Goal: Task Accomplishment & Management: Complete application form

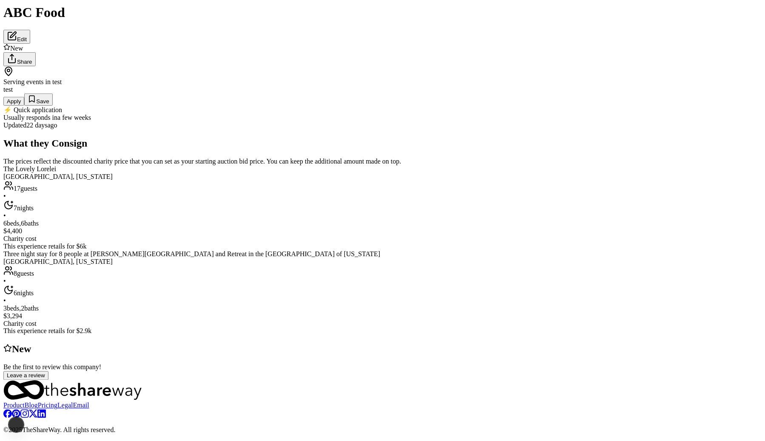
scroll to position [355, 0]
click at [215, 173] on div "The Lovely Lorelei" at bounding box center [382, 169] width 758 height 8
click at [341, 213] on img at bounding box center [382, 166] width 765 height 441
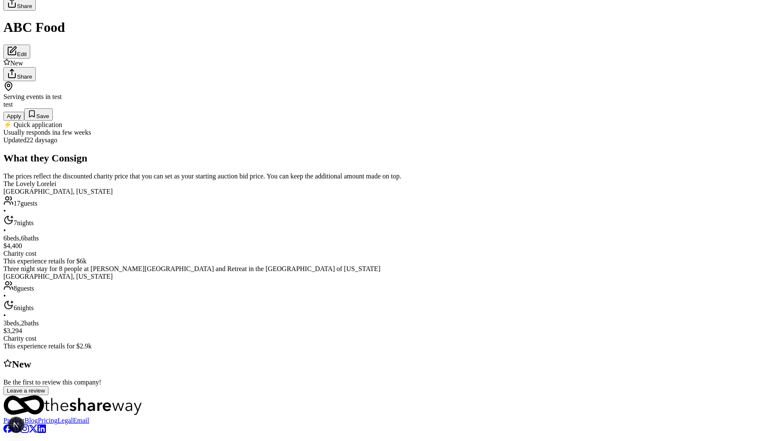
scroll to position [0, 0]
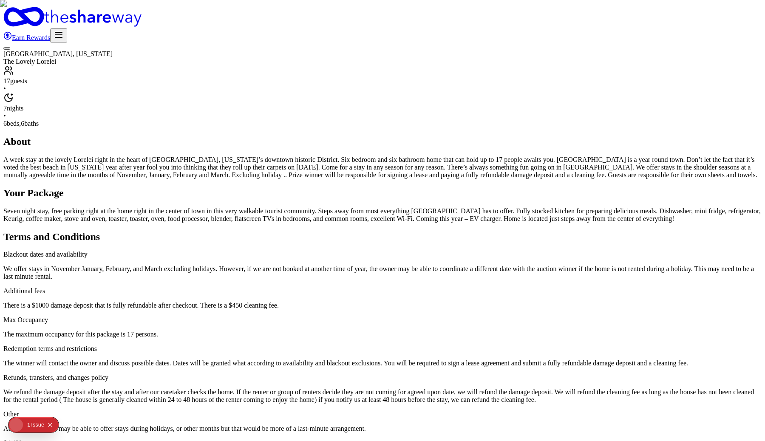
click at [441, 165] on img "button" at bounding box center [382, 220] width 765 height 441
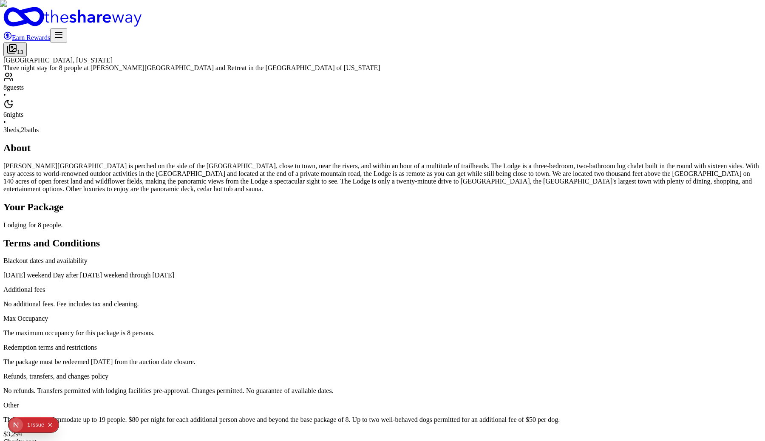
click at [535, 201] on img "button" at bounding box center [382, 220] width 765 height 441
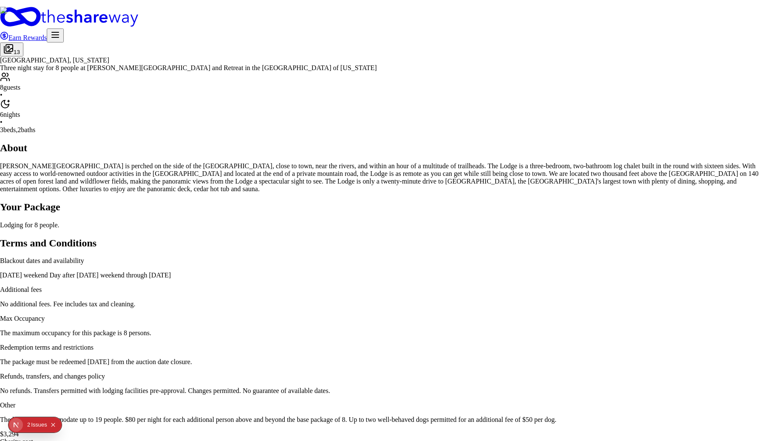
click at [514, 208] on img at bounding box center [382, 277] width 765 height 540
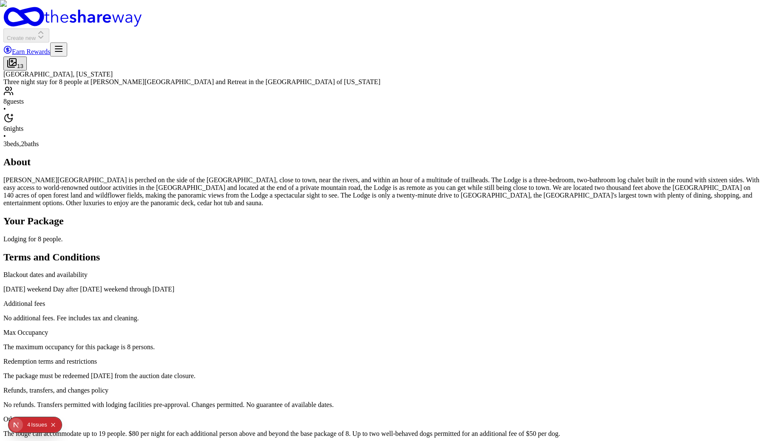
click at [42, 425] on div "Issue s" at bounding box center [39, 424] width 16 height 15
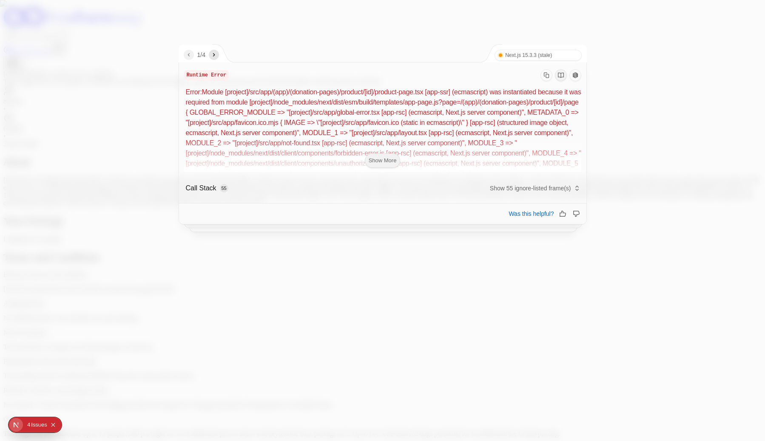
click at [386, 160] on button "Show More" at bounding box center [383, 160] width 36 height 14
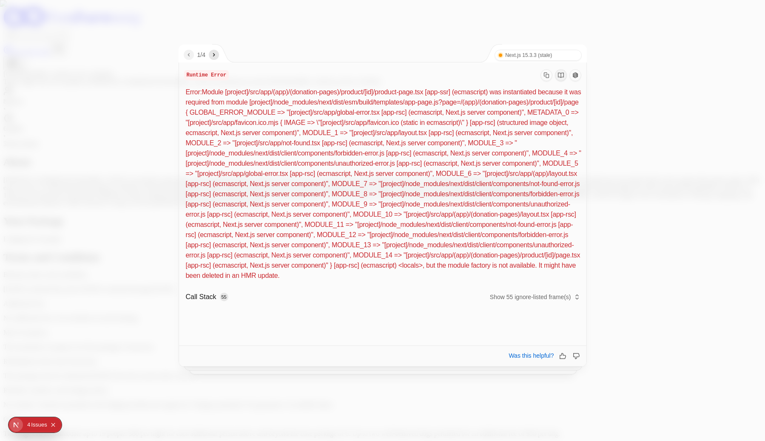
click at [216, 58] on icon "next" at bounding box center [213, 54] width 7 height 7
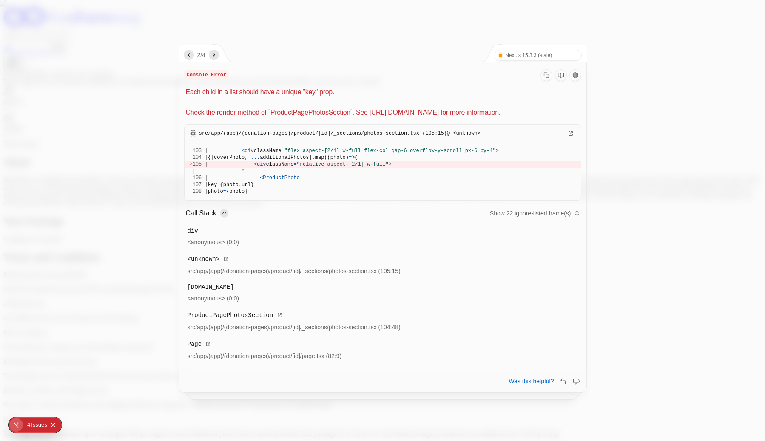
click at [215, 58] on icon "next" at bounding box center [213, 54] width 7 height 7
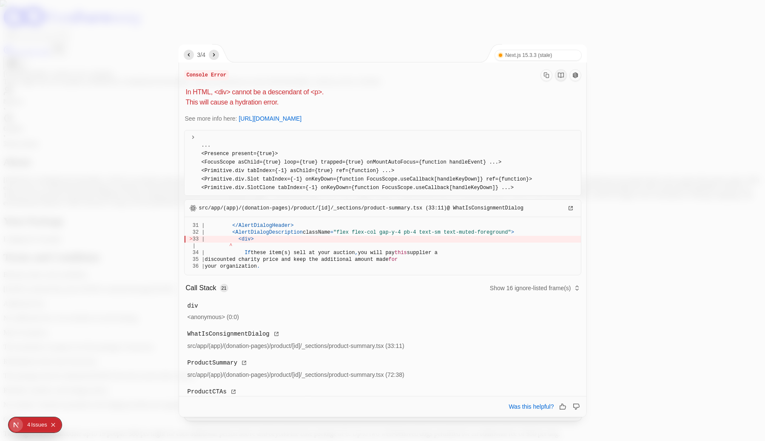
scroll to position [106, 0]
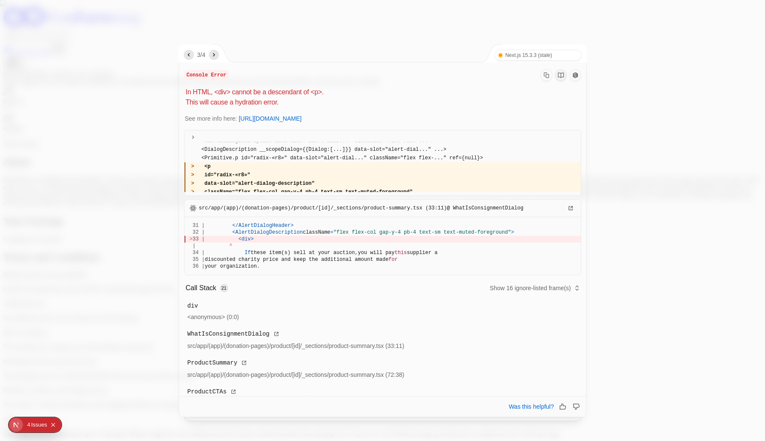
click at [215, 56] on icon "next" at bounding box center [214, 54] width 2 height 3
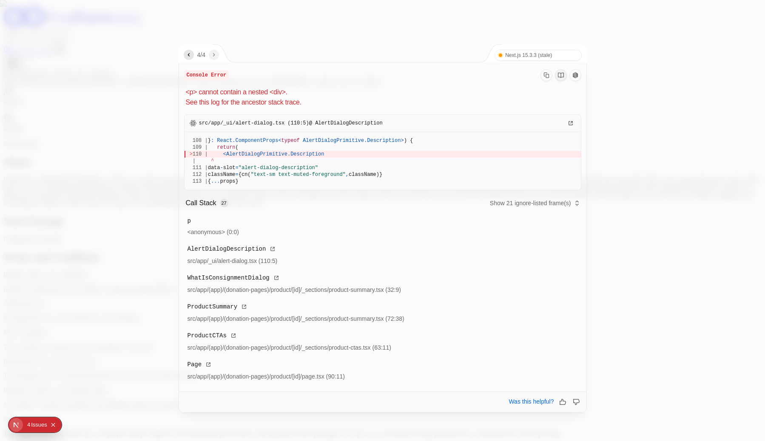
click at [615, 51] on div at bounding box center [382, 220] width 765 height 441
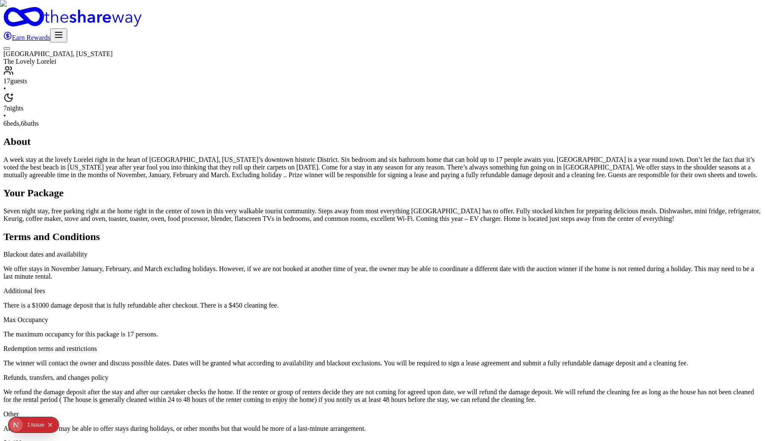
type input "A new fundraiser"
type input "0"
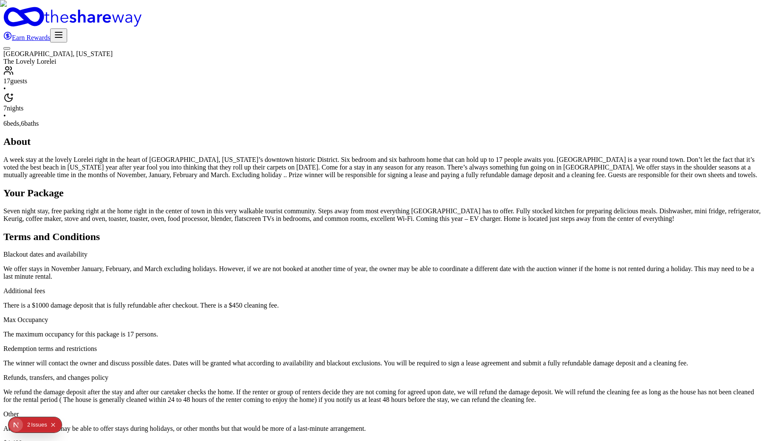
type input "300"
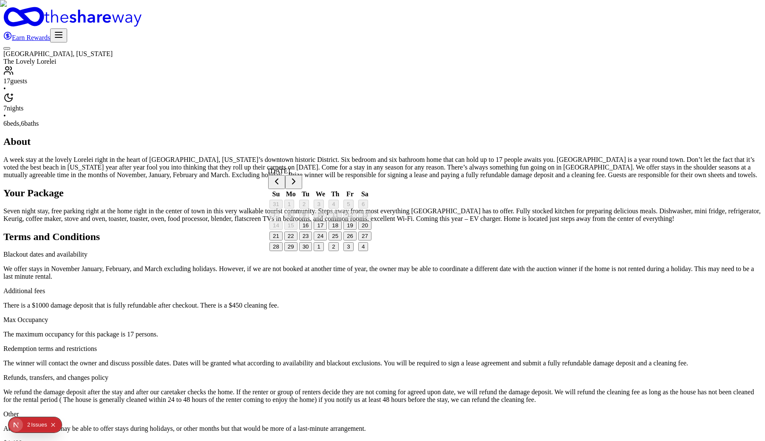
click at [341, 241] on button "25" at bounding box center [335, 236] width 13 height 9
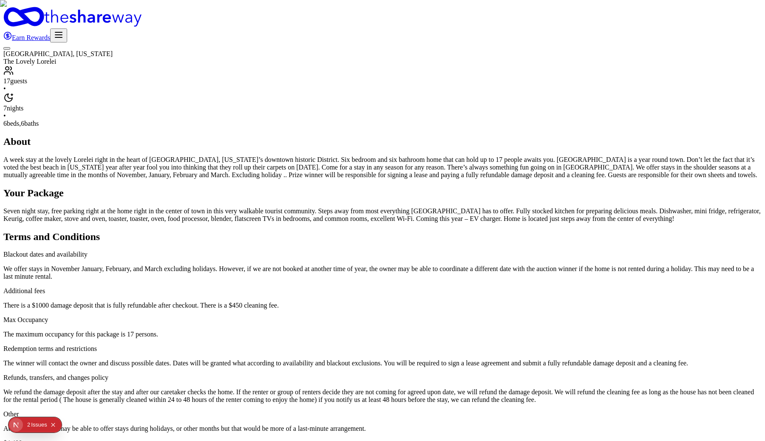
type input "92129"
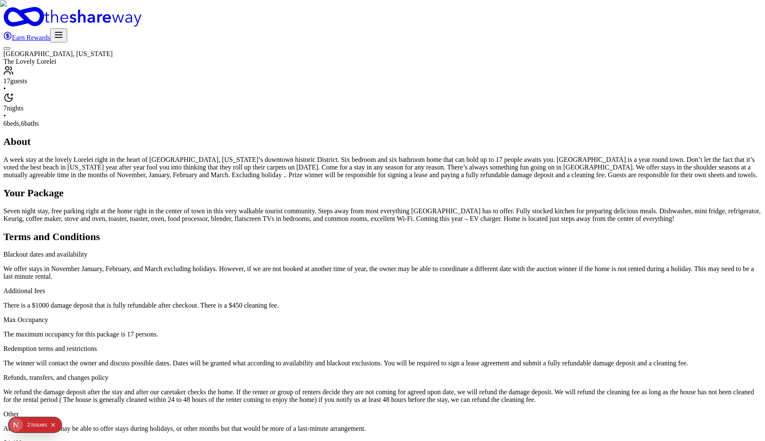
scroll to position [94, 0]
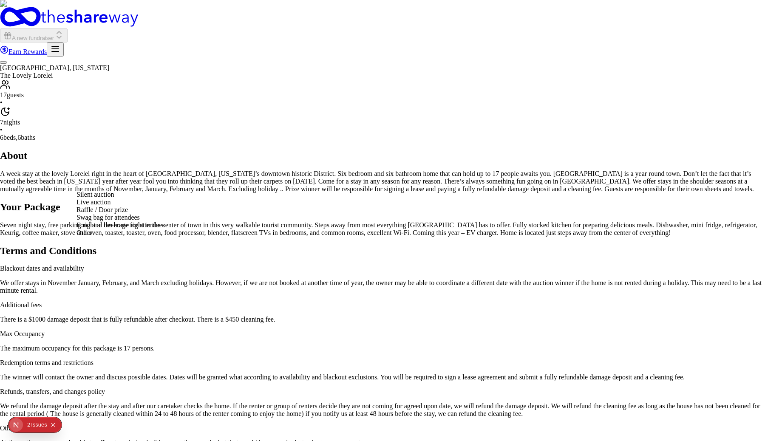
select select "liveAuction"
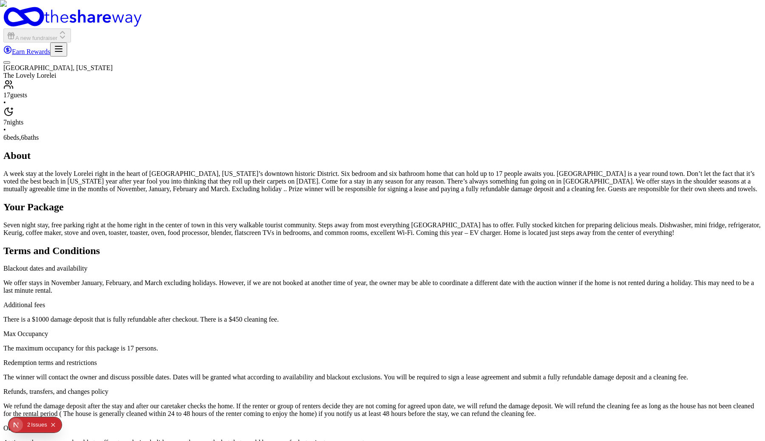
type textarea "Lovely vacation packages to auction off"
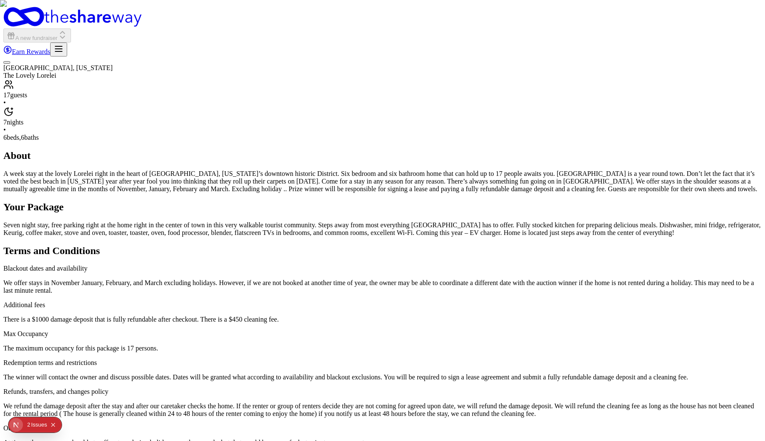
type textarea "Boop"
type textarea "C"
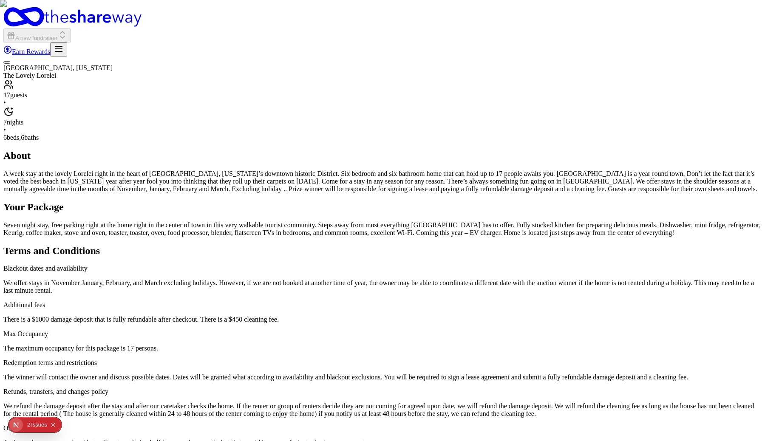
type textarea "V"
type textarea "Bump"
click at [681, 179] on div "Miami, Florida The Lovely Lorelei 17 guests • 7 nights • 6 beds, 6 baths About …" at bounding box center [382, 275] width 758 height 437
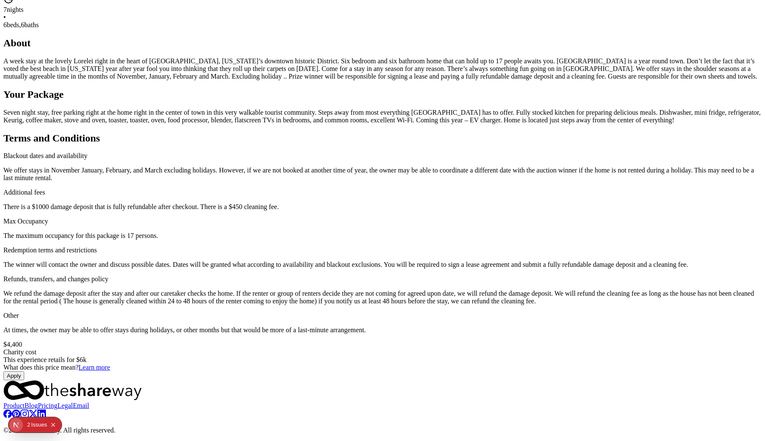
scroll to position [510, 0]
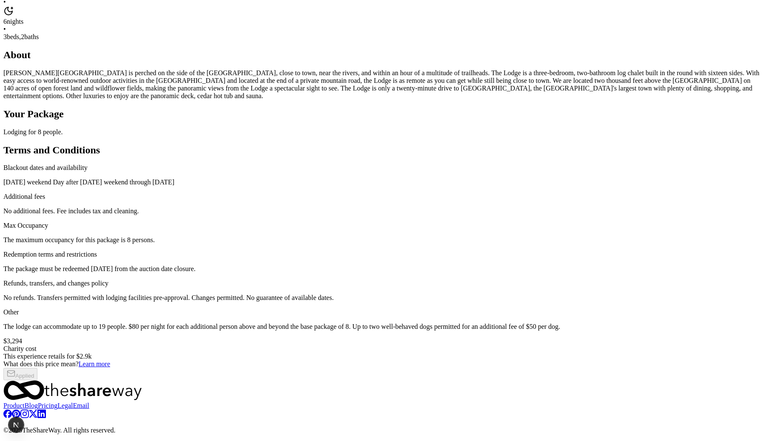
scroll to position [252, 0]
click at [531, 82] on div "Status updates automatically for ShareWay partners Status updates automatically…" at bounding box center [518, 84] width 141 height 8
click at [110, 360] on link "Learn more" at bounding box center [94, 363] width 31 height 7
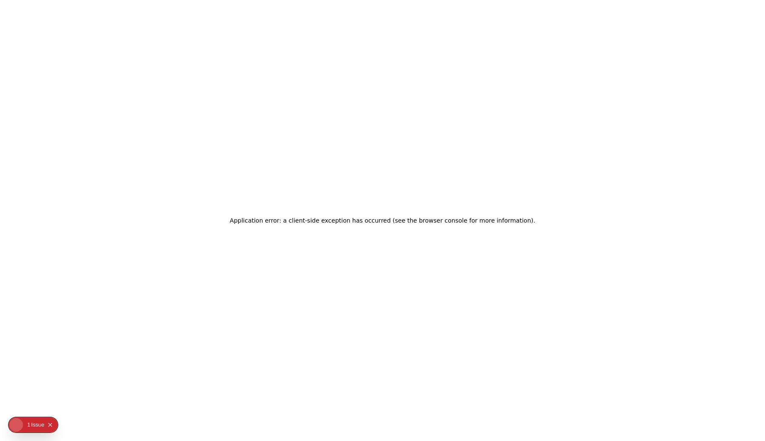
scroll to position [0, 0]
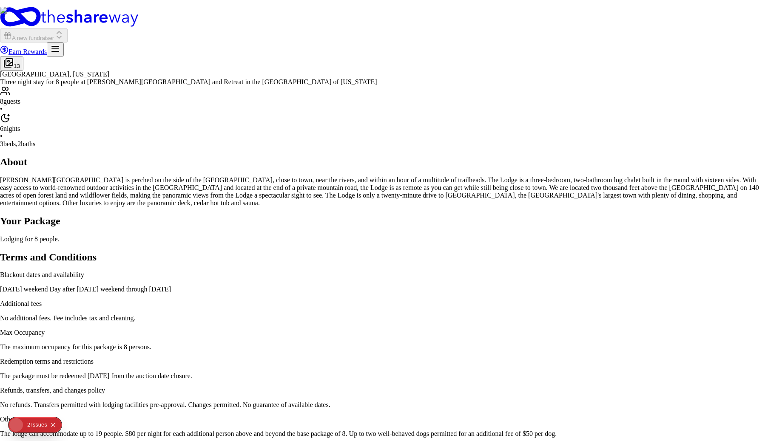
click at [28, 423] on div "2" at bounding box center [28, 424] width 3 height 15
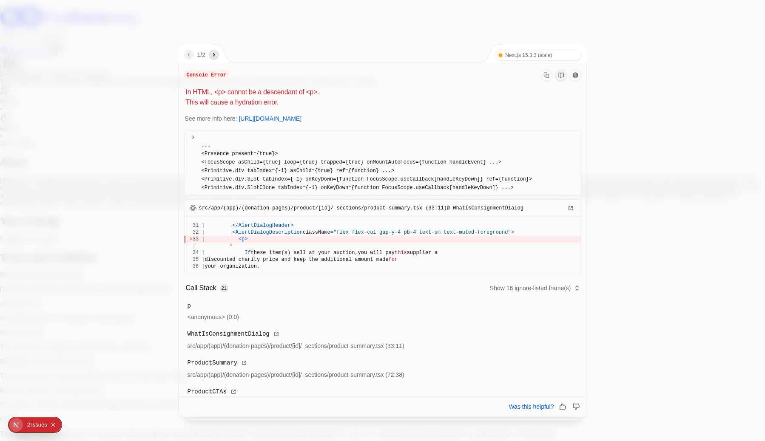
scroll to position [106, 0]
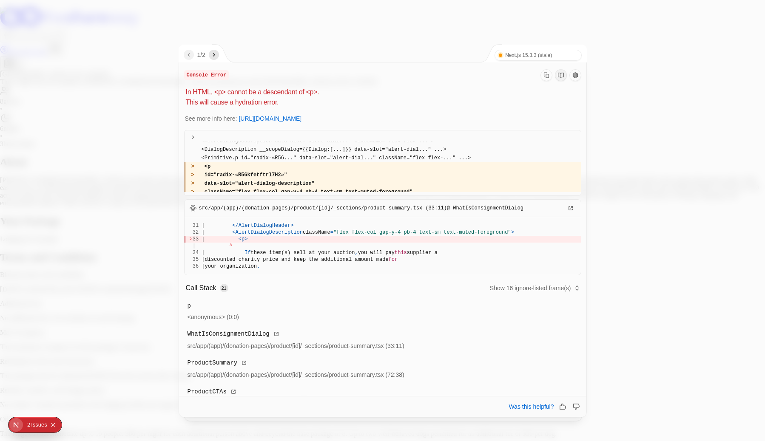
drag, startPoint x: 186, startPoint y: 92, endPoint x: 324, endPoint y: 93, distance: 138.1
click at [324, 93] on p "In HTML, <p> cannot be a descendant of <p>. This will cause a hydration error." at bounding box center [383, 97] width 395 height 20
drag, startPoint x: 321, startPoint y: 93, endPoint x: 150, endPoint y: 91, distance: 170.9
click at [150, 91] on div "1 / 2 Next.js 15.3.3 (stale) Turbopack Console Error In HTML, <p> cannot be a d…" at bounding box center [382, 242] width 765 height 397
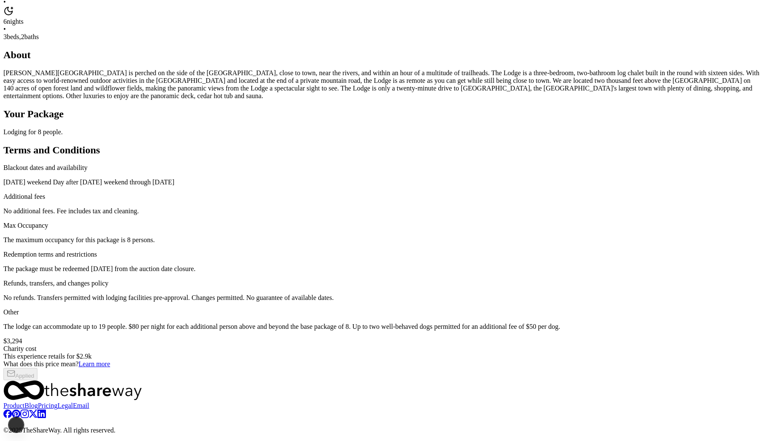
scroll to position [401, 0]
click at [110, 360] on link "Learn more" at bounding box center [94, 363] width 31 height 7
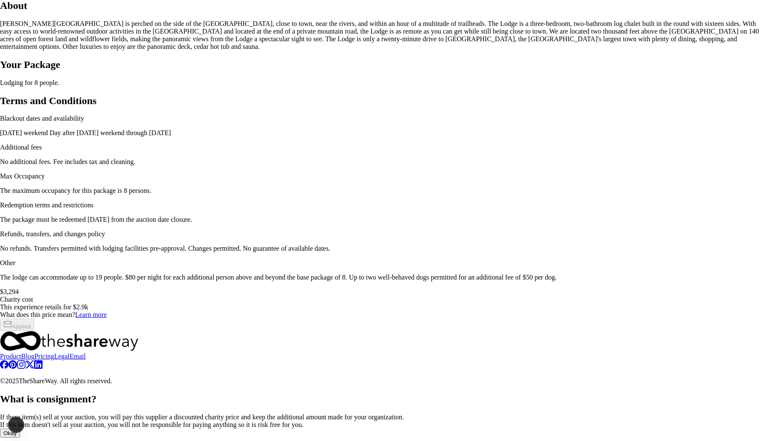
scroll to position [0, 0]
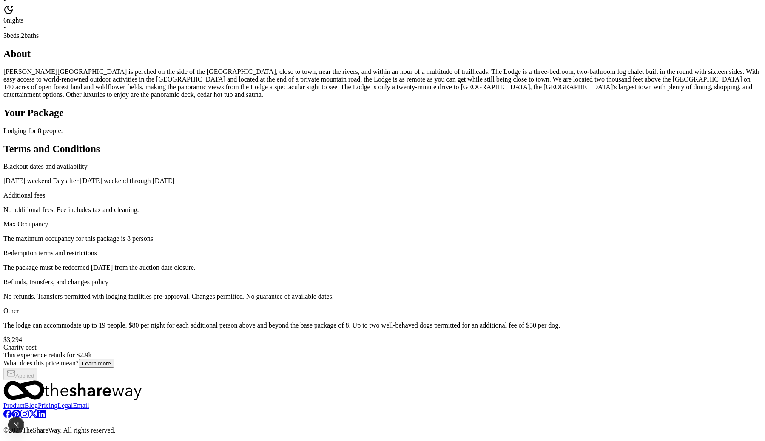
scroll to position [712, 0]
click at [537, 336] on div "$3,294 Charity cost This experience retails for $2.9k What does this price mean…" at bounding box center [382, 358] width 758 height 44
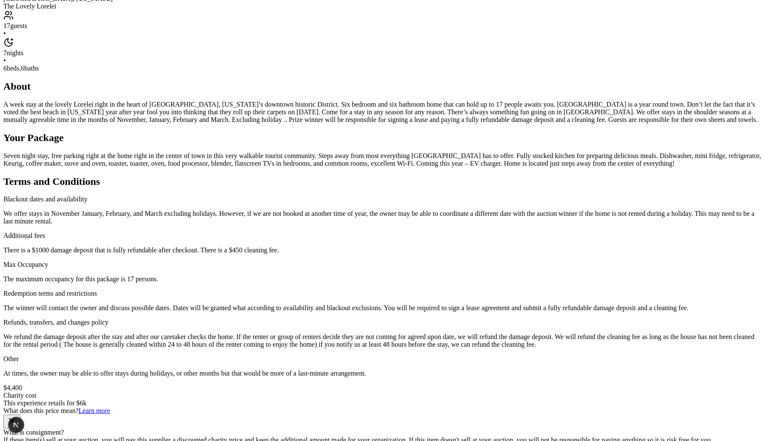
scroll to position [94, 0]
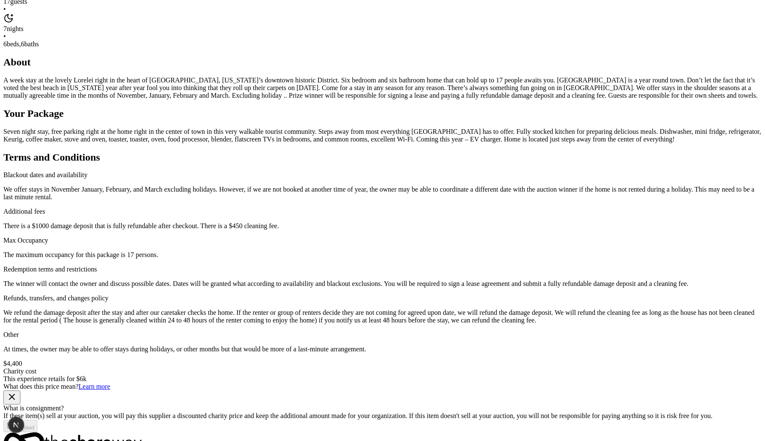
click at [110, 383] on link "Learn more" at bounding box center [94, 386] width 31 height 7
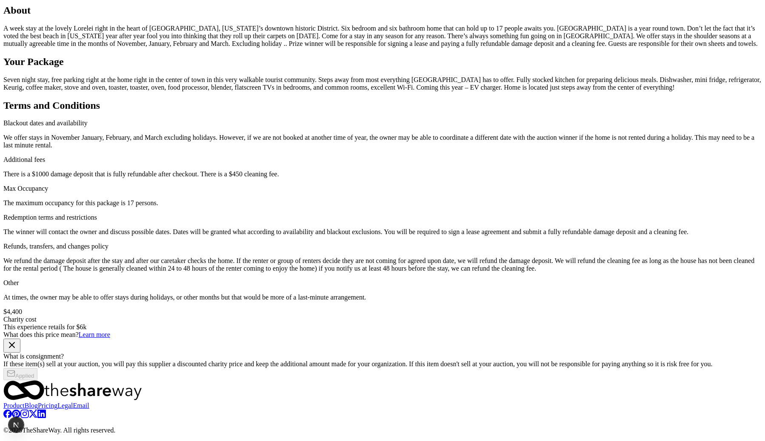
scroll to position [328, 0]
click at [110, 331] on link "Learn more" at bounding box center [94, 334] width 31 height 7
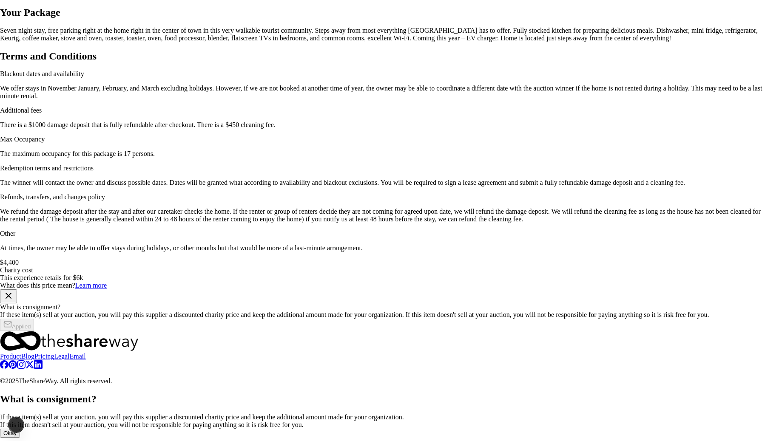
scroll to position [0, 0]
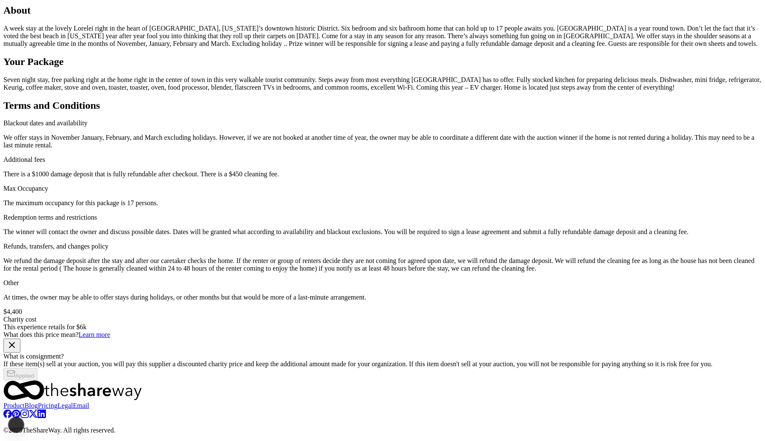
scroll to position [514, 0]
click at [110, 331] on link "Learn more" at bounding box center [94, 334] width 31 height 7
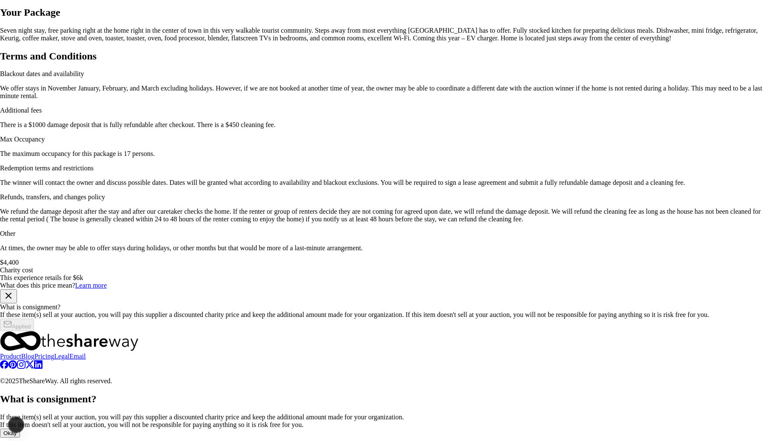
scroll to position [0, 0]
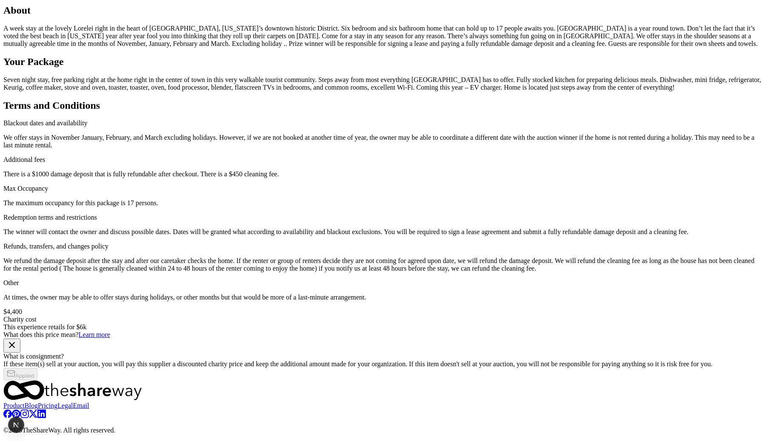
scroll to position [228, 0]
click at [110, 331] on link "Learn more" at bounding box center [94, 334] width 31 height 7
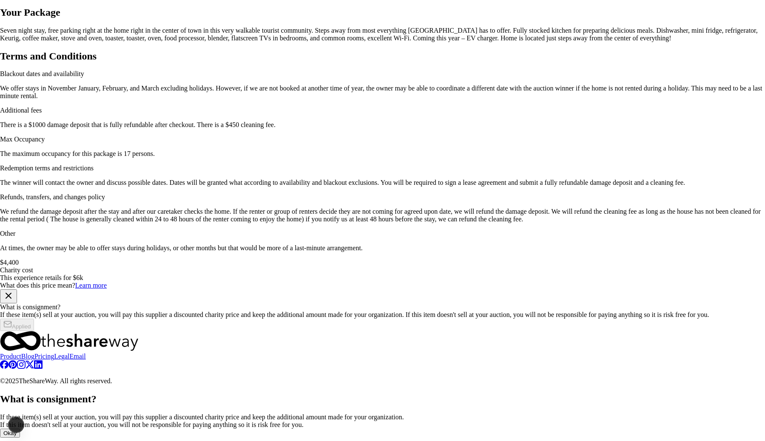
scroll to position [0, 0]
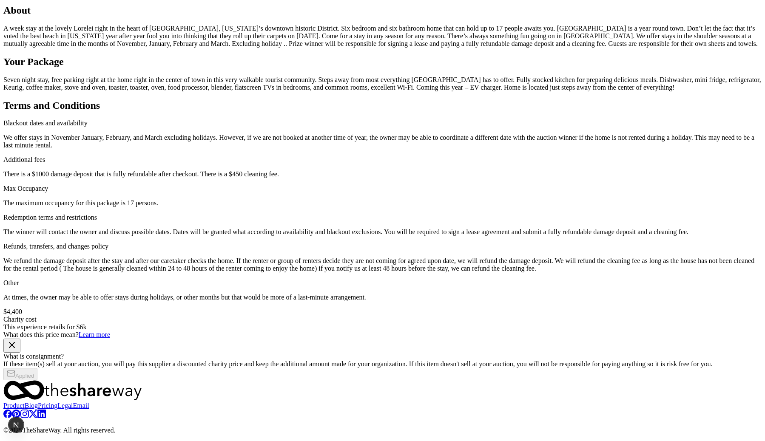
scroll to position [275, 0]
click at [529, 308] on div "$4,400 Charity cost This experience retails for $6k What does this price mean? …" at bounding box center [382, 344] width 758 height 72
click at [539, 331] on div "What does this price mean? Learn more" at bounding box center [382, 335] width 758 height 8
click at [110, 331] on link "Learn more" at bounding box center [94, 334] width 31 height 7
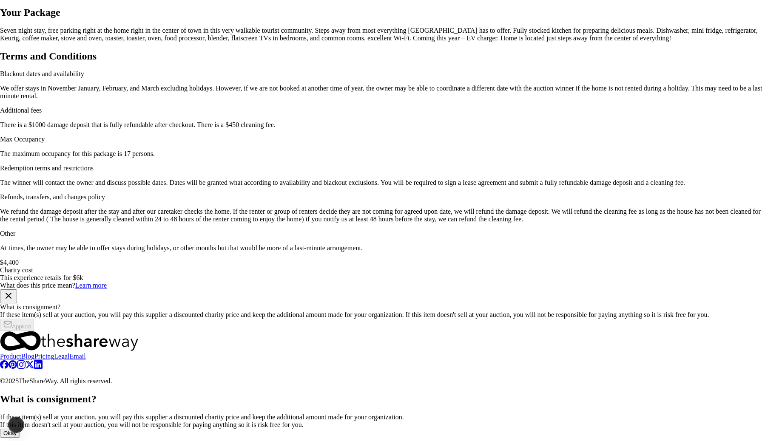
scroll to position [0, 0]
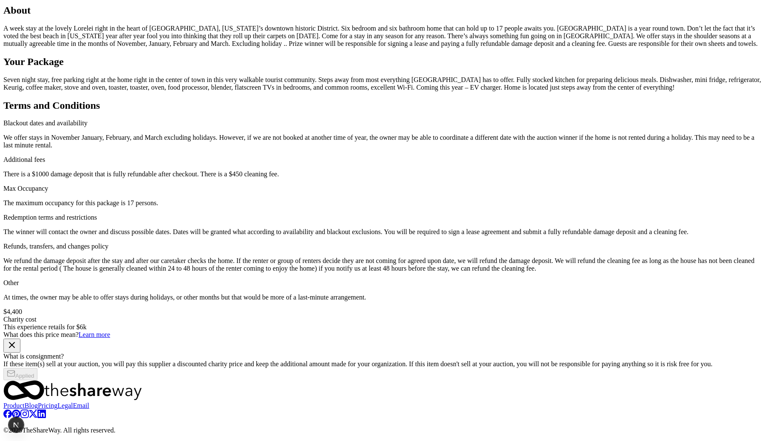
scroll to position [474, 0]
click at [110, 331] on link "Learn more" at bounding box center [94, 334] width 31 height 7
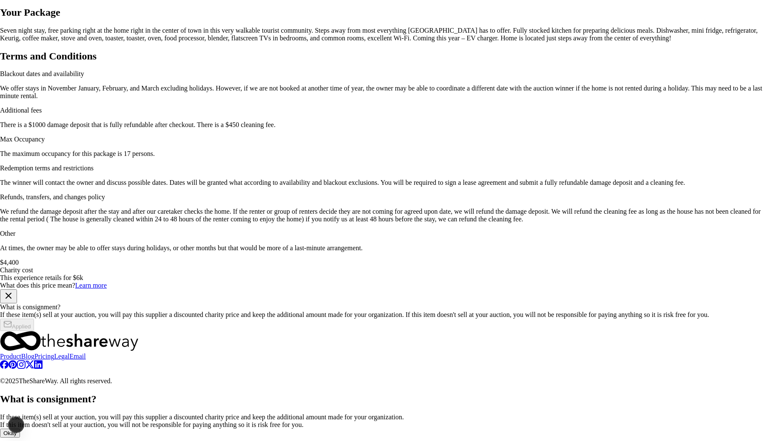
scroll to position [0, 0]
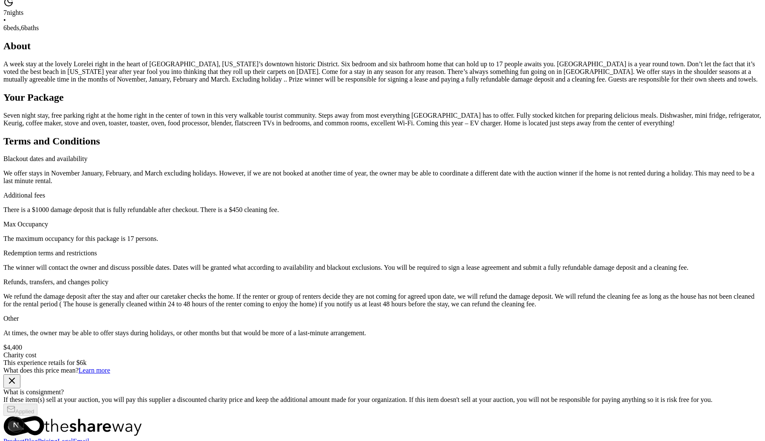
scroll to position [351, 0]
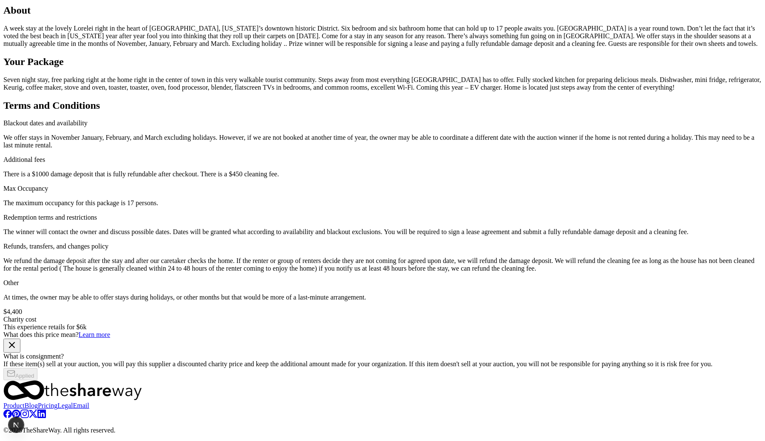
click at [110, 331] on link "Learn more" at bounding box center [94, 334] width 31 height 7
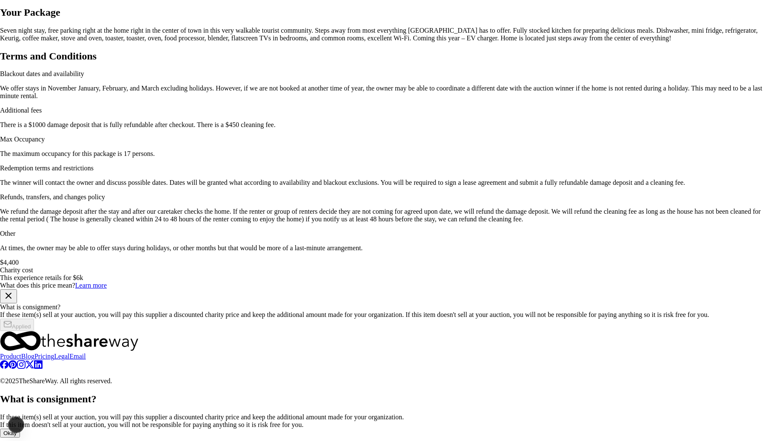
scroll to position [0, 0]
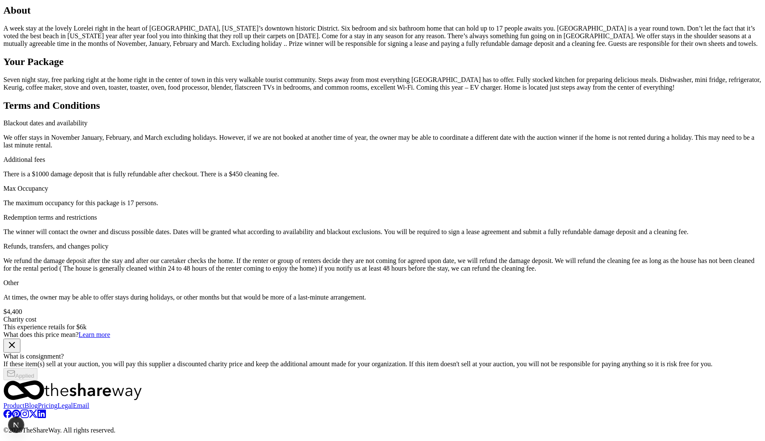
scroll to position [614, 0]
click at [110, 331] on link "Learn more" at bounding box center [94, 334] width 31 height 7
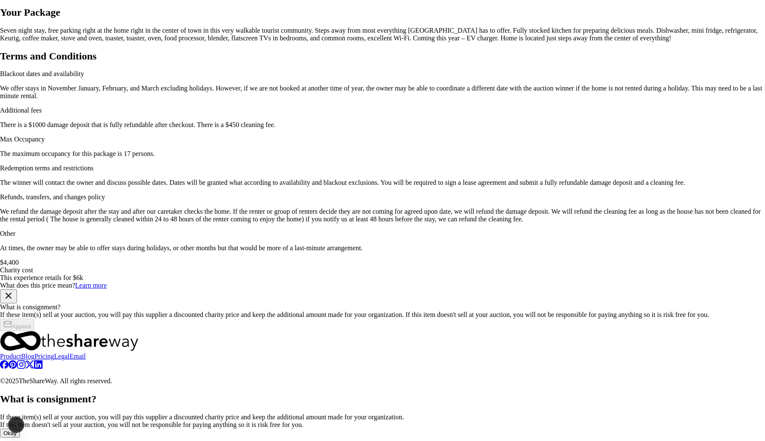
scroll to position [0, 0]
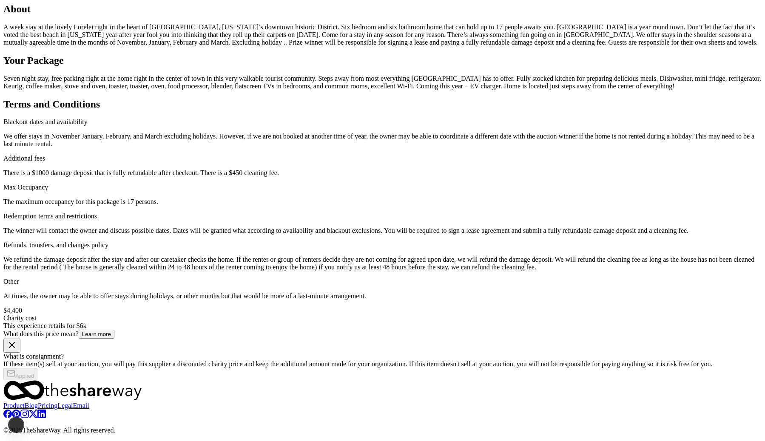
scroll to position [270, 0]
click at [337, 46] on p "A week stay at the lovely Lorelei right in the heart of Cape May, New Jersey’s …" at bounding box center [382, 34] width 758 height 23
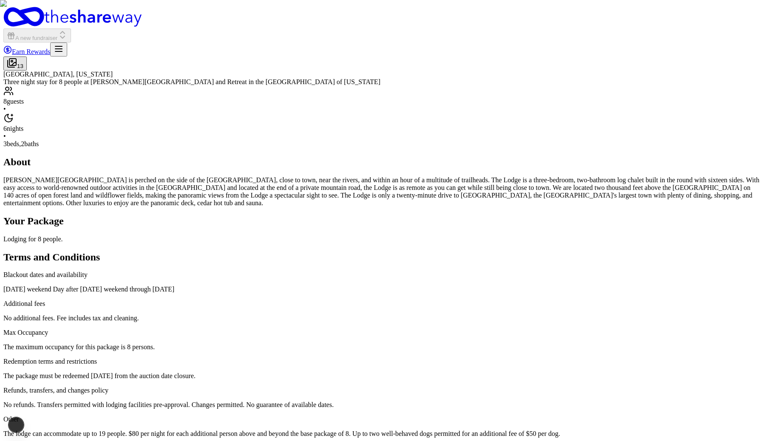
scroll to position [712, 0]
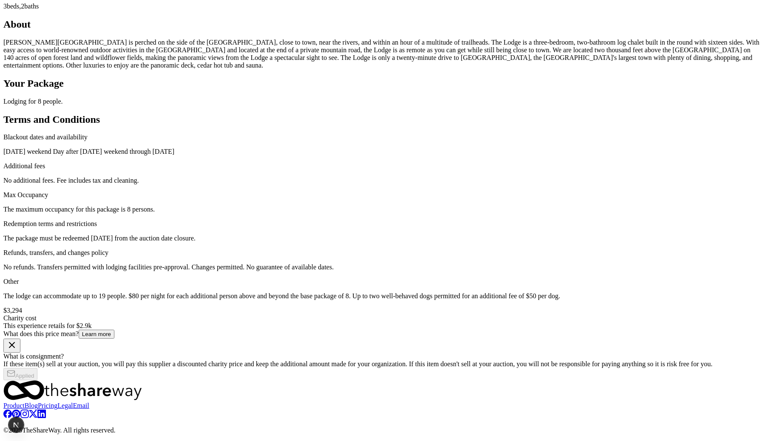
click at [114, 330] on button "Learn more" at bounding box center [97, 334] width 36 height 9
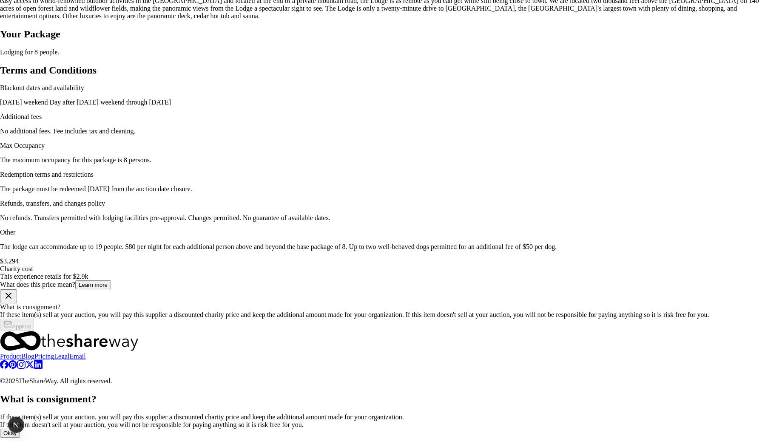
click at [20, 429] on button "Okay" at bounding box center [10, 433] width 20 height 9
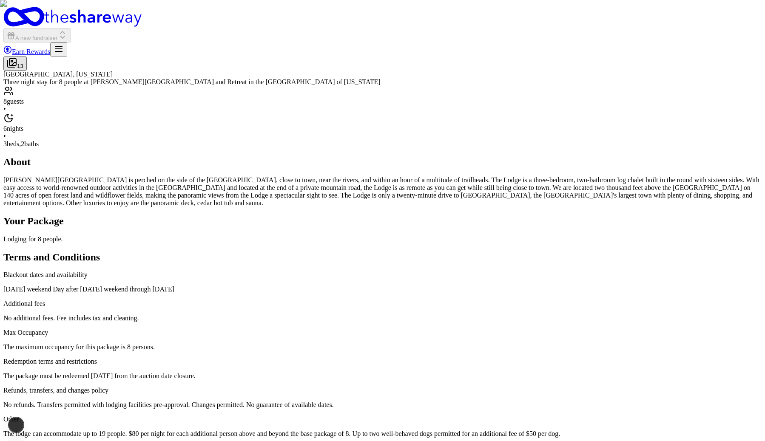
scroll to position [712, 0]
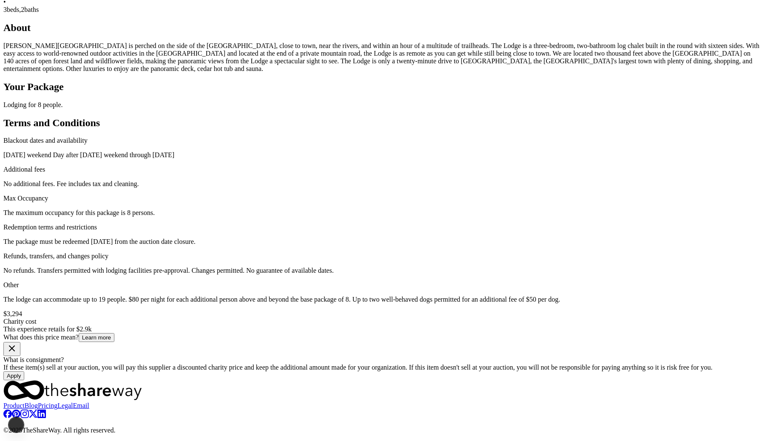
click at [114, 333] on button "Learn more" at bounding box center [97, 337] width 36 height 9
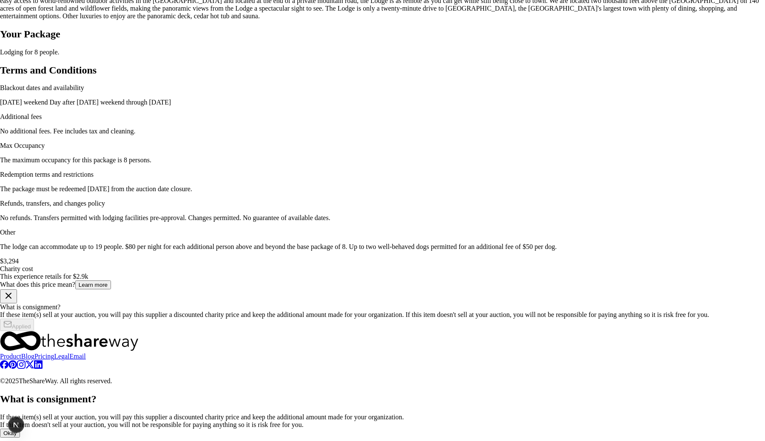
click at [20, 429] on button "Okay" at bounding box center [10, 433] width 20 height 9
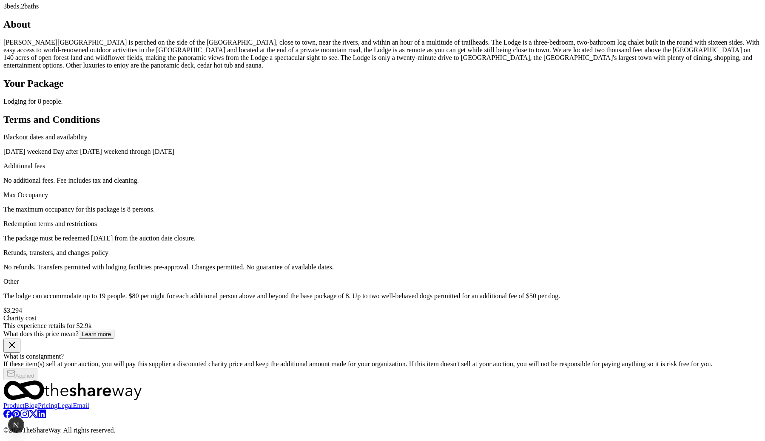
click at [114, 330] on button "Learn more" at bounding box center [97, 334] width 36 height 9
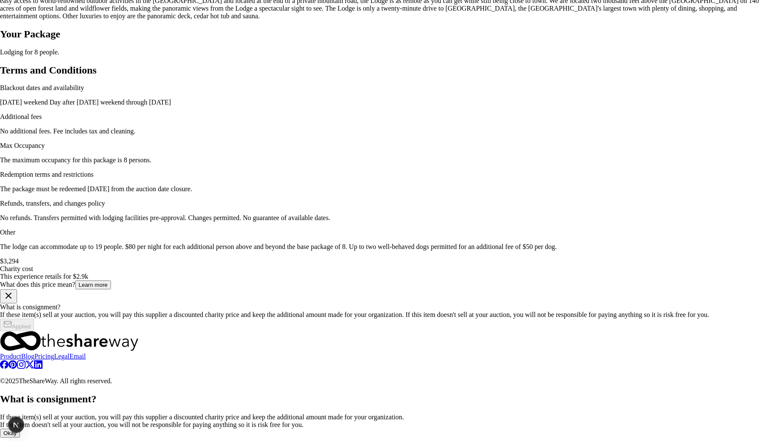
click at [513, 392] on div at bounding box center [382, 392] width 765 height 0
click at [20, 429] on button "Okay" at bounding box center [10, 433] width 20 height 9
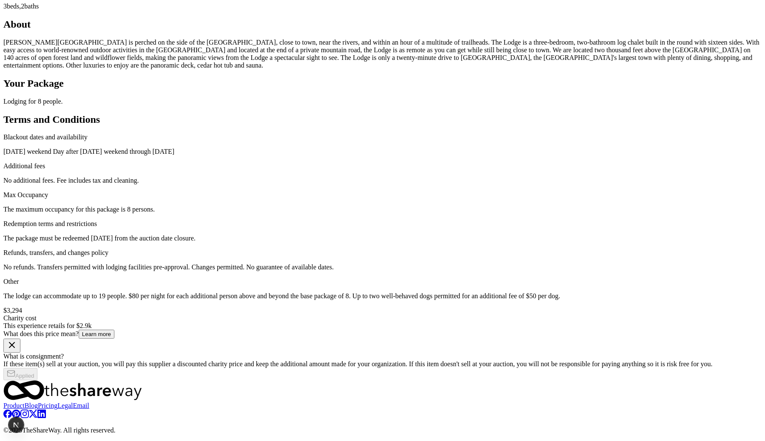
click at [114, 330] on button "Learn more" at bounding box center [97, 334] width 36 height 9
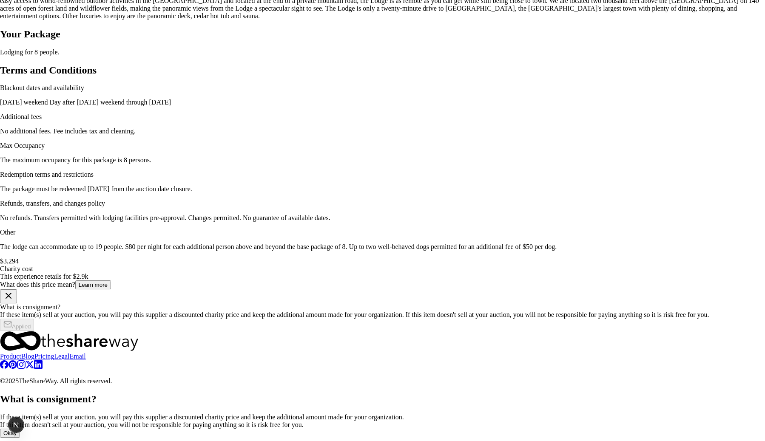
click at [431, 394] on div "What is consignment? If these item(s) sell at your auction, you will pay this s…" at bounding box center [382, 416] width 765 height 44
click at [20, 429] on button "Okay" at bounding box center [10, 433] width 20 height 9
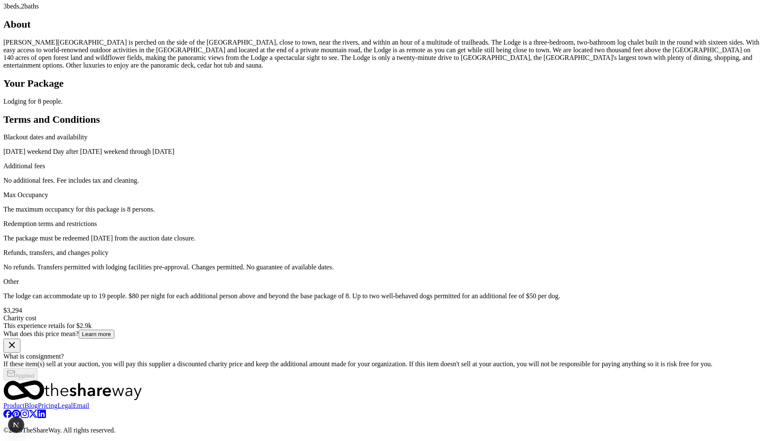
click at [114, 330] on button "Learn more" at bounding box center [97, 334] width 36 height 9
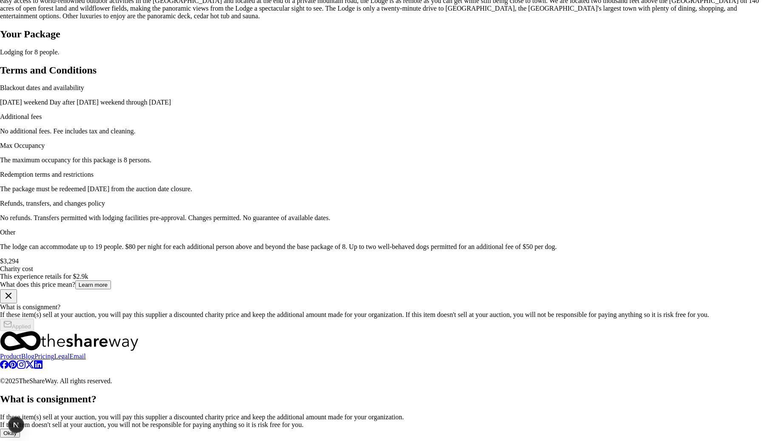
click at [20, 429] on button "Okay" at bounding box center [10, 433] width 20 height 9
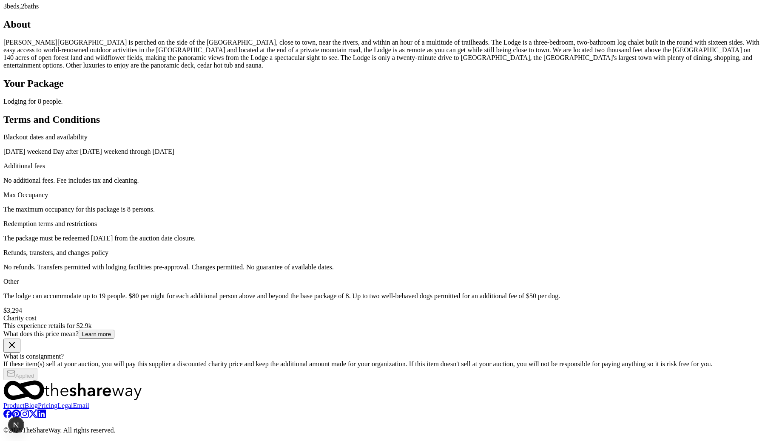
click at [486, 307] on div "$3,294 Charity cost This experience retails for $2.9k What does this price mean…" at bounding box center [382, 344] width 758 height 74
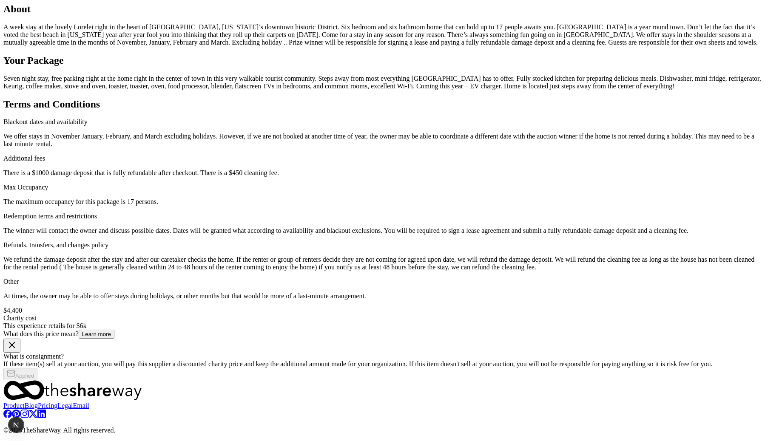
scroll to position [774, 0]
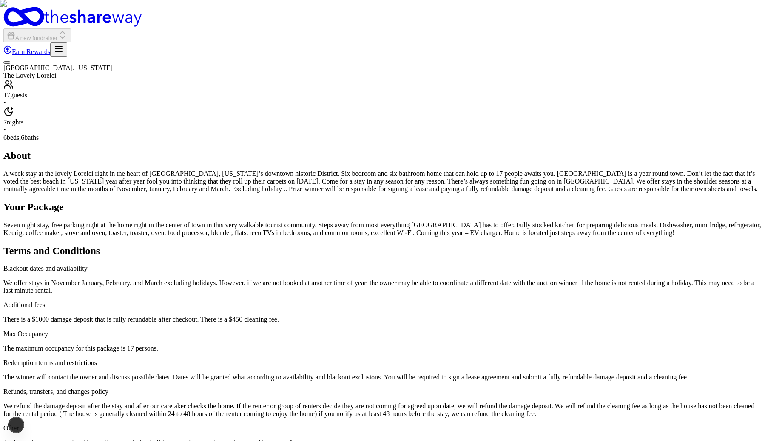
scroll to position [774, 0]
